Goal: Register for event/course

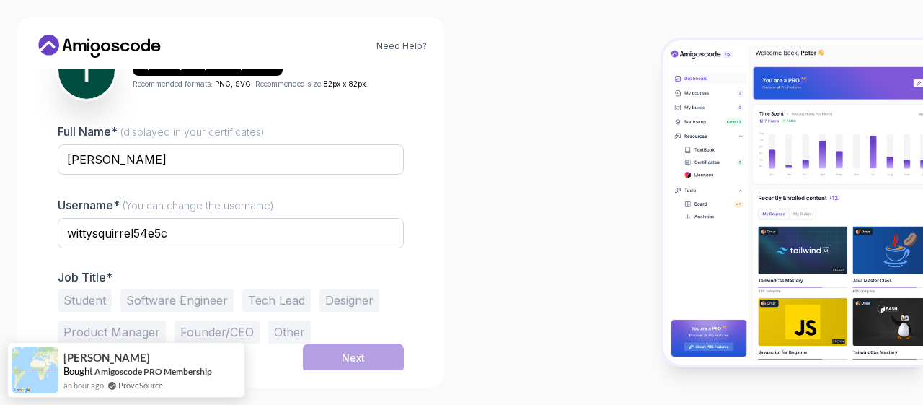
scroll to position [195, 0]
click at [901, 320] on img at bounding box center [794, 202] width 260 height 324
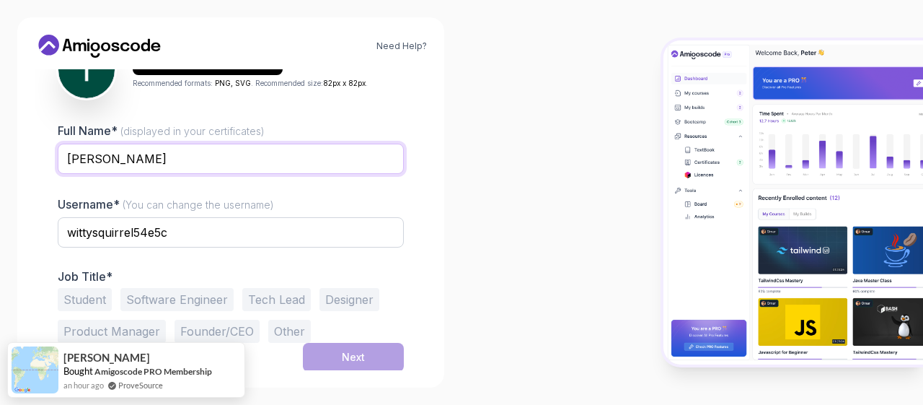
click at [228, 155] on input "[PERSON_NAME]" at bounding box center [231, 159] width 346 height 30
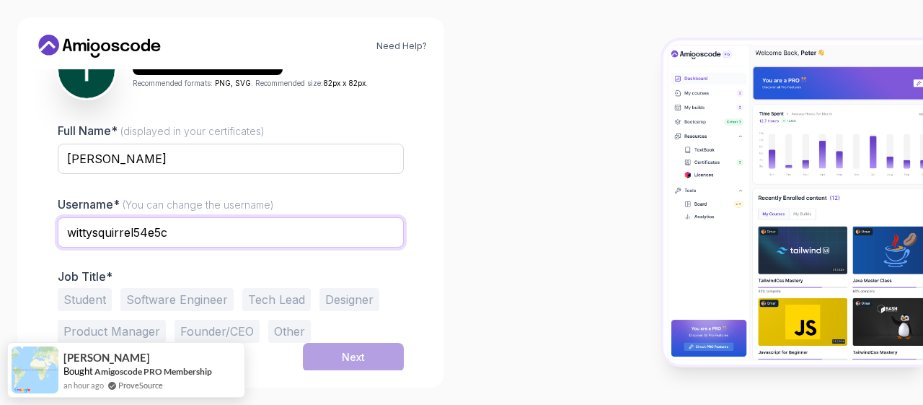
drag, startPoint x: 197, startPoint y: 224, endPoint x: -30, endPoint y: 220, distance: 226.5
click at [58, 220] on input "wittysquirrel54e5c" at bounding box center [231, 232] width 346 height 30
type input "tmack91"
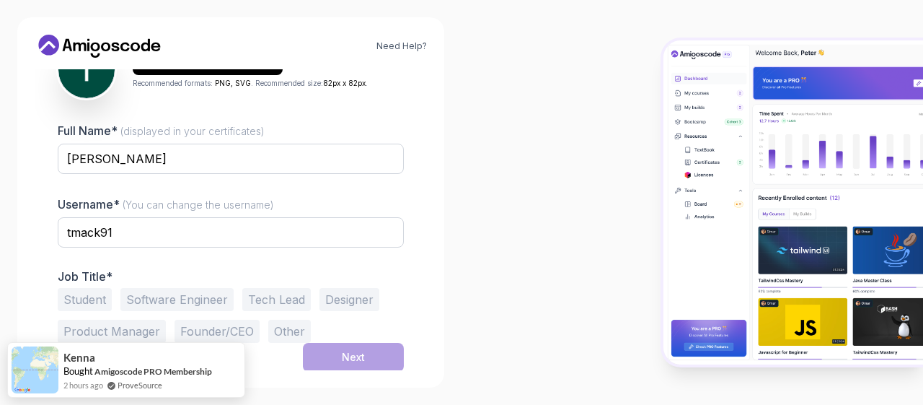
click at [288, 330] on button "Other" at bounding box center [289, 331] width 43 height 23
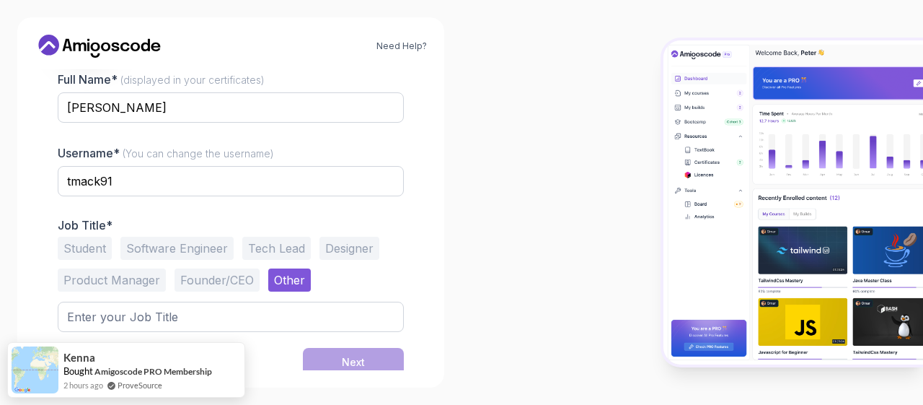
scroll to position [251, 0]
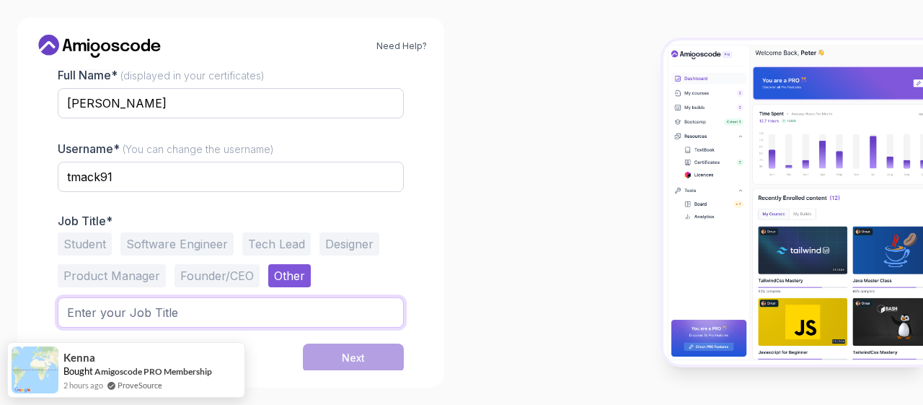
click at [236, 317] on input "text" at bounding box center [231, 312] width 346 height 30
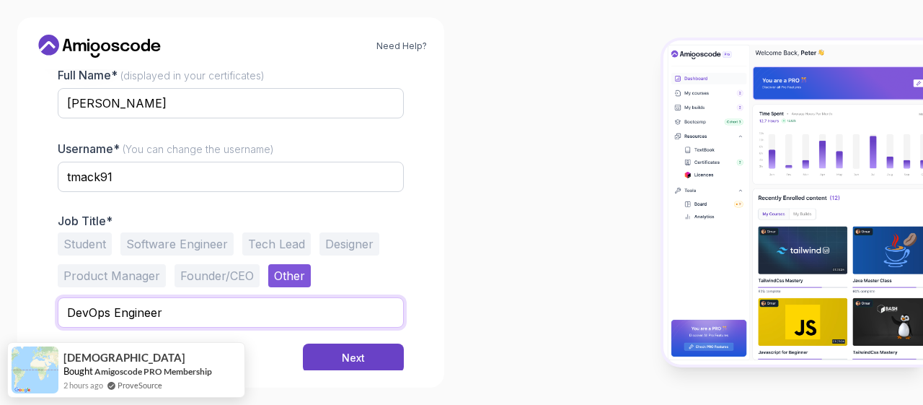
type input "DevOps Engineer"
click at [303, 343] on button "Next" at bounding box center [353, 357] width 101 height 29
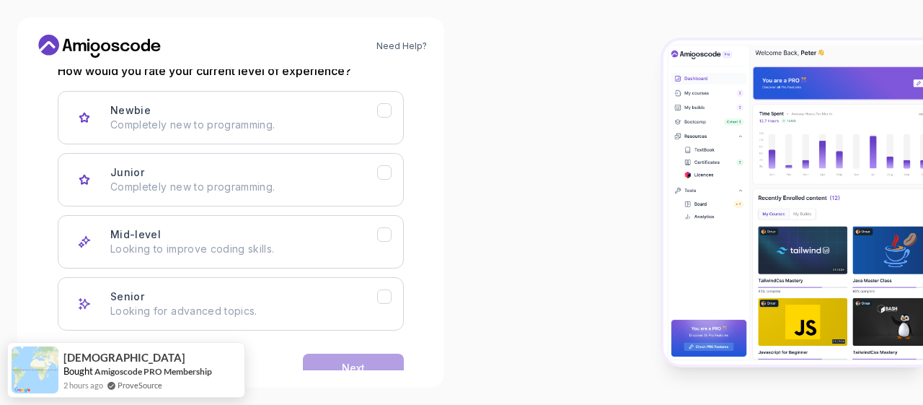
scroll to position [240, 0]
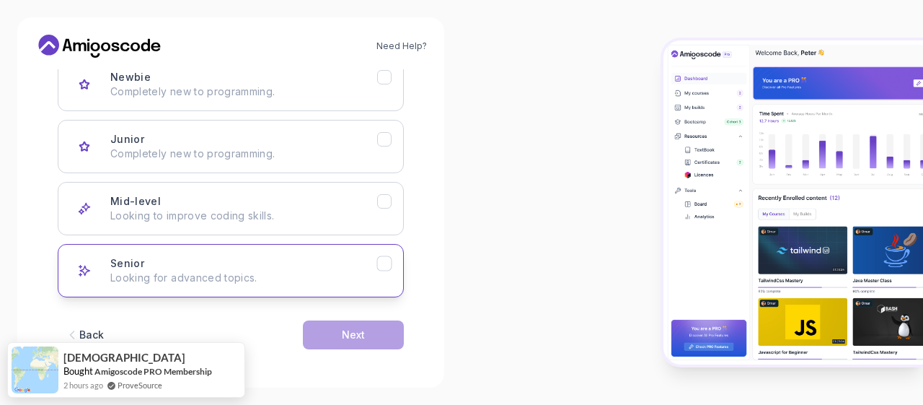
click at [387, 268] on icon "Senior" at bounding box center [385, 264] width 14 height 14
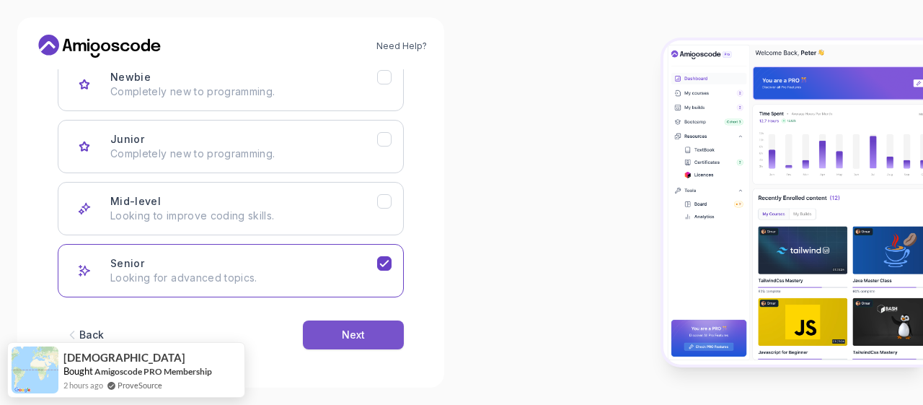
click at [392, 338] on button "Next" at bounding box center [353, 334] width 101 height 29
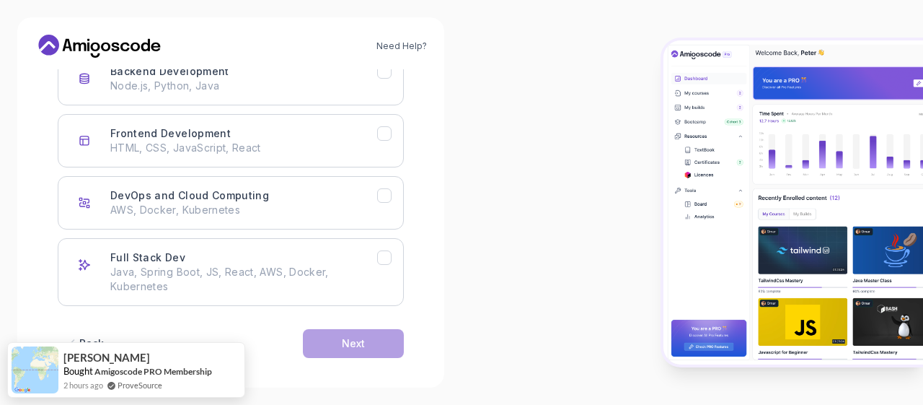
scroll to position [255, 0]
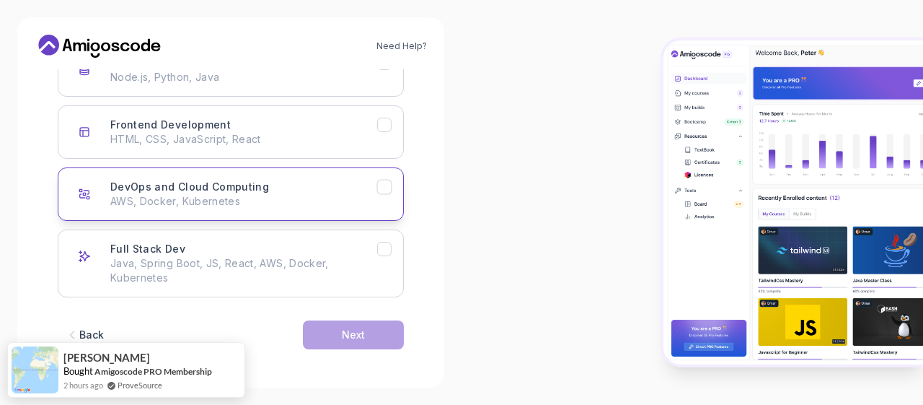
click at [387, 187] on icon "DevOps and Cloud Computing" at bounding box center [385, 187] width 14 height 14
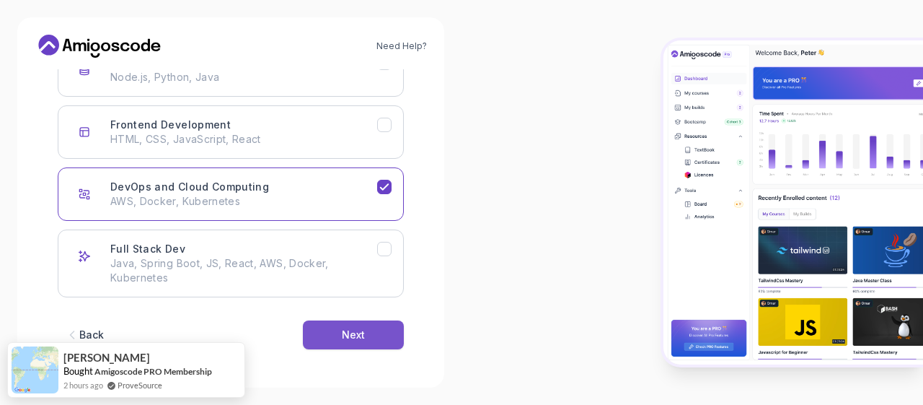
click at [385, 324] on button "Next" at bounding box center [353, 334] width 101 height 29
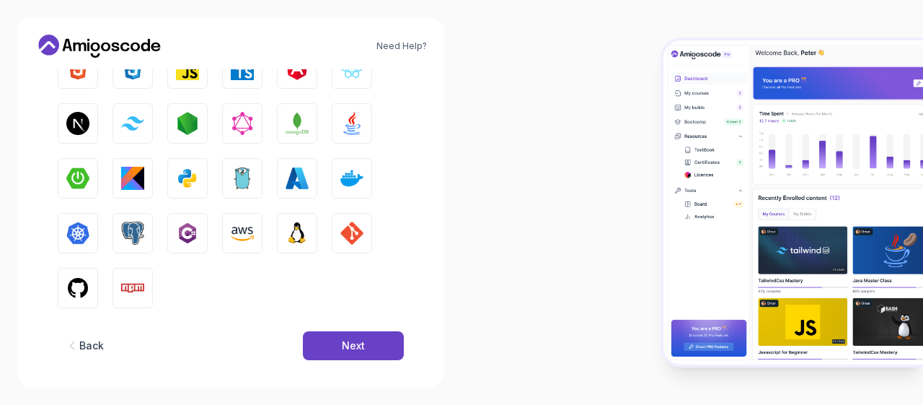
scroll to position [280, 0]
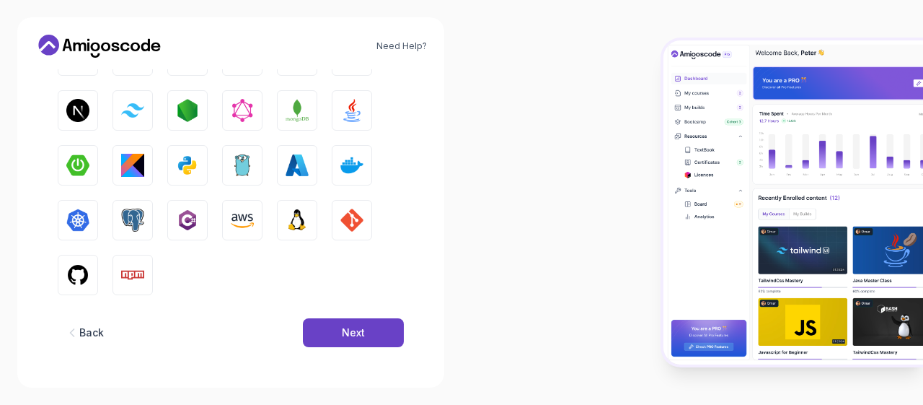
click at [364, 316] on div "Back Next" at bounding box center [231, 332] width 346 height 75
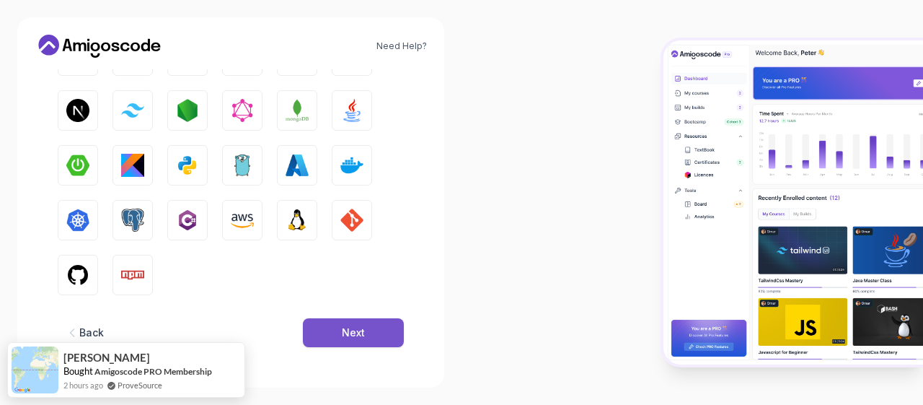
click at [363, 331] on div "Next" at bounding box center [353, 332] width 23 height 14
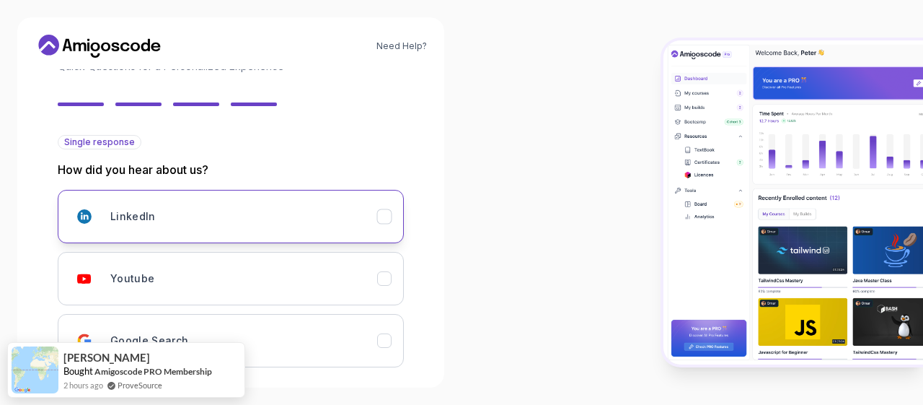
scroll to position [167, 0]
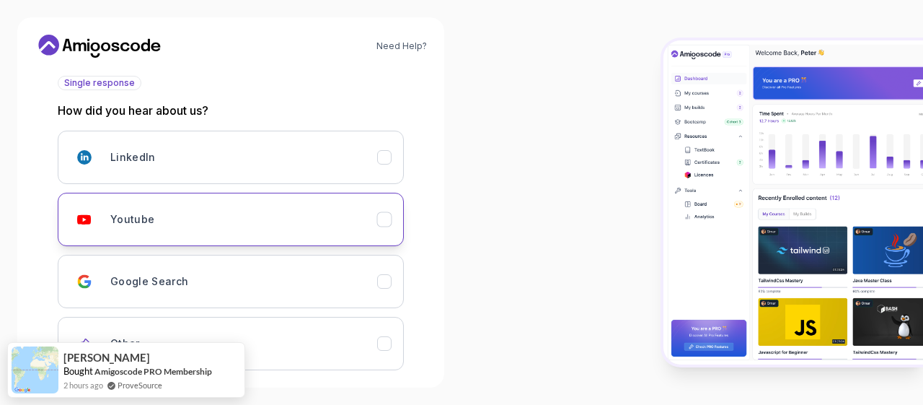
click at [303, 219] on div "Youtube" at bounding box center [243, 219] width 267 height 29
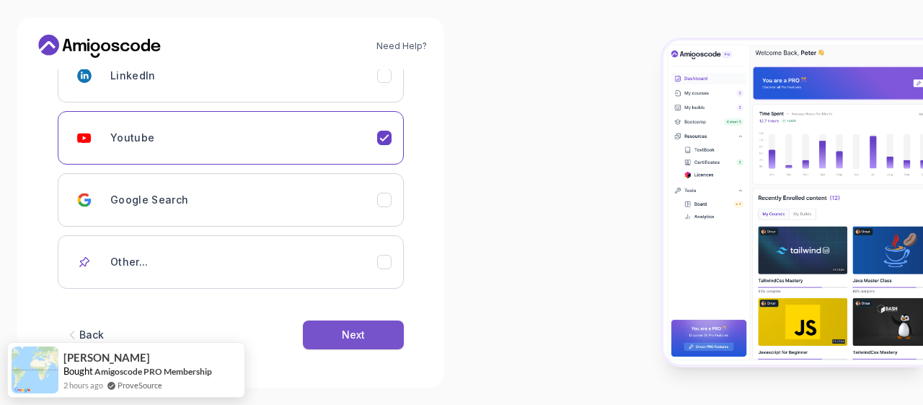
click at [360, 327] on div "Next" at bounding box center [353, 334] width 23 height 14
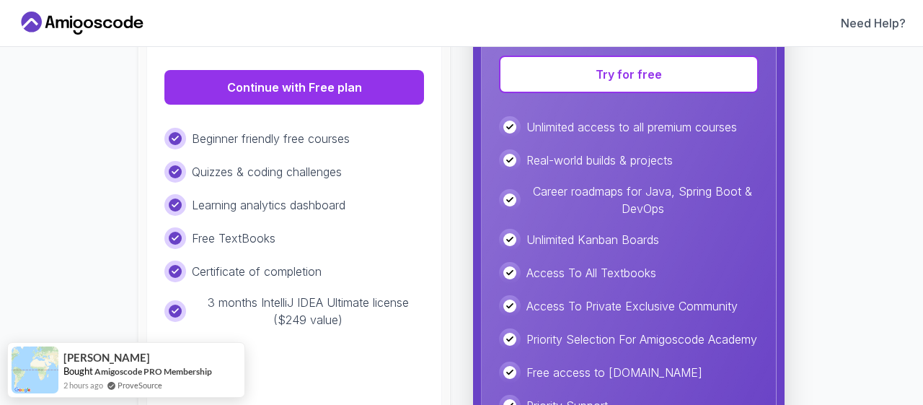
scroll to position [335, 0]
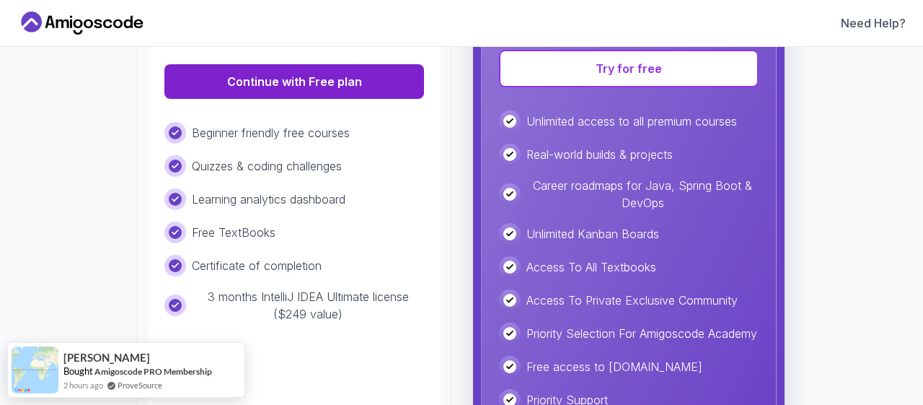
click at [338, 76] on button "Continue with Free plan" at bounding box center [294, 81] width 260 height 35
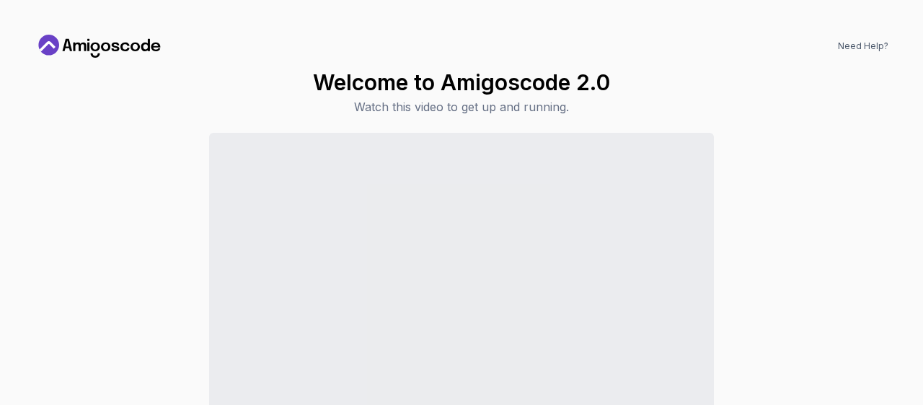
click at [876, 240] on div "Continue to Dashboard" at bounding box center [462, 304] width 854 height 342
click at [90, 41] on icon at bounding box center [100, 46] width 130 height 23
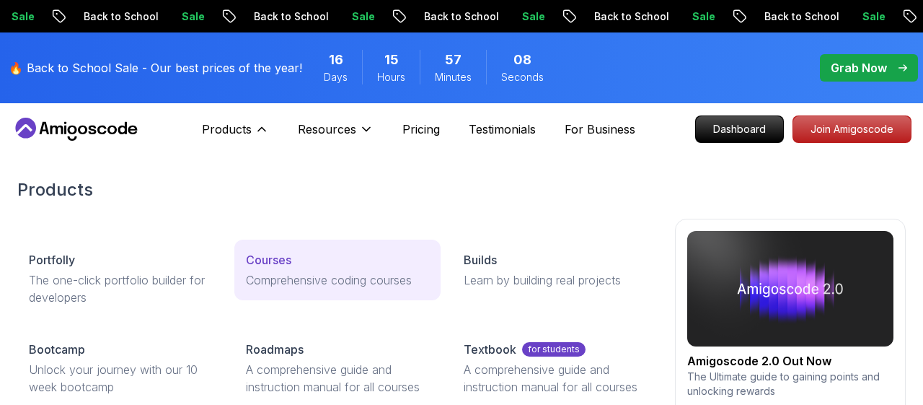
click at [258, 260] on p "Courses" at bounding box center [268, 259] width 45 height 17
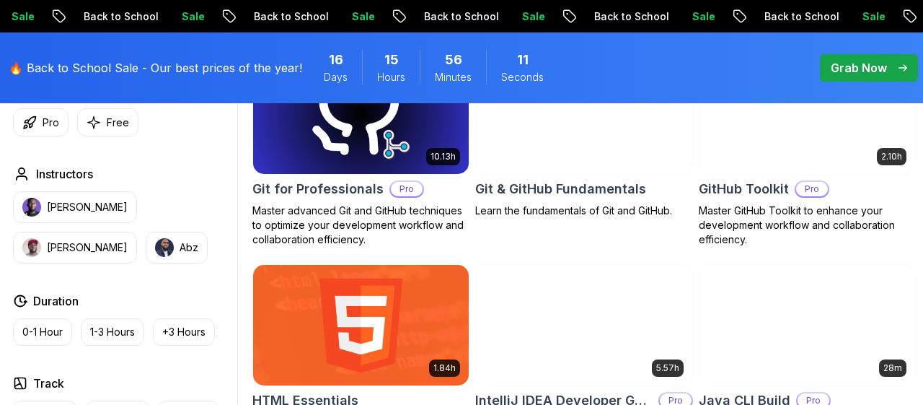
scroll to position [1650, 0]
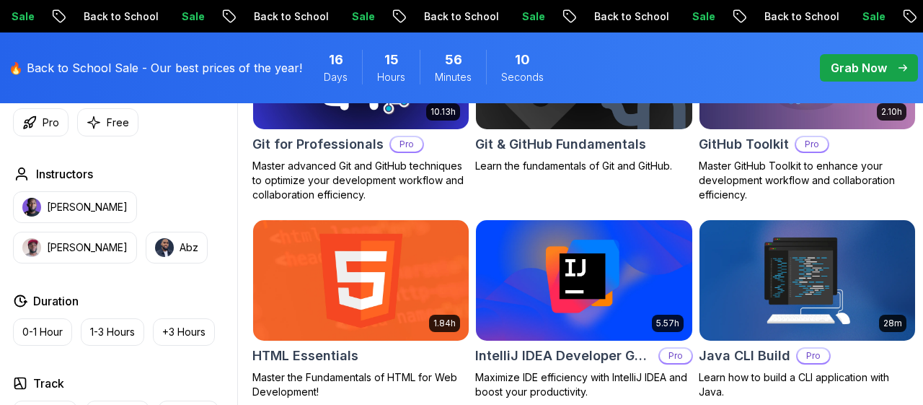
click at [866, 263] on img at bounding box center [807, 280] width 226 height 127
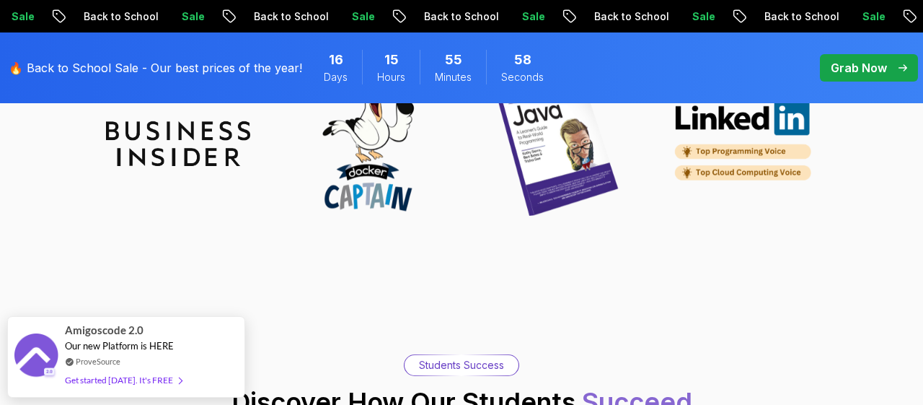
scroll to position [4276, 0]
